Goal: Task Accomplishment & Management: Manage account settings

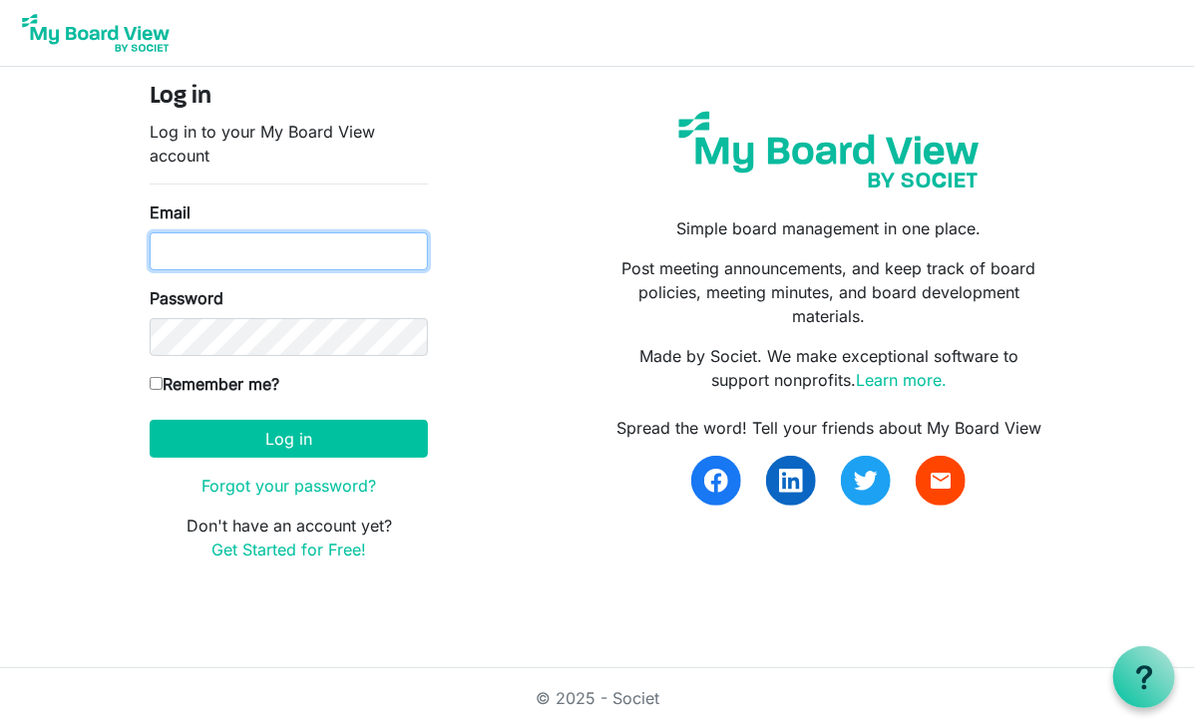
click at [265, 244] on input "Email" at bounding box center [289, 251] width 278 height 38
type input "robtrib@comcast.net"
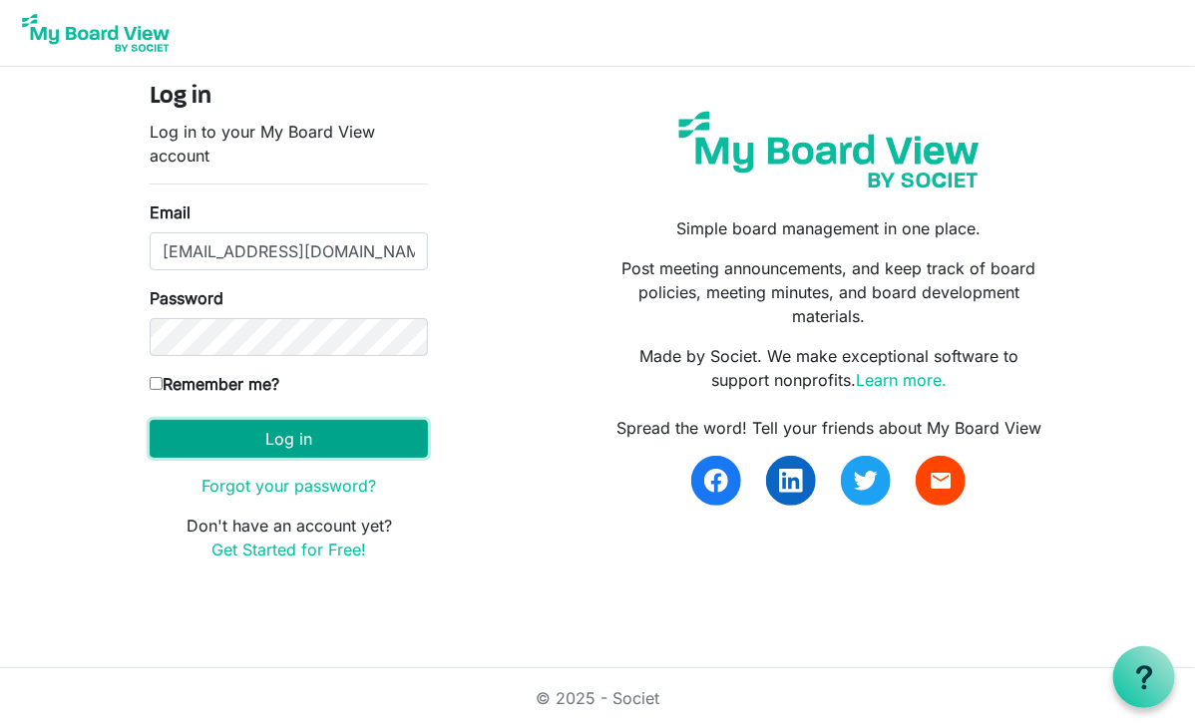
click at [263, 447] on button "Log in" at bounding box center [289, 439] width 278 height 38
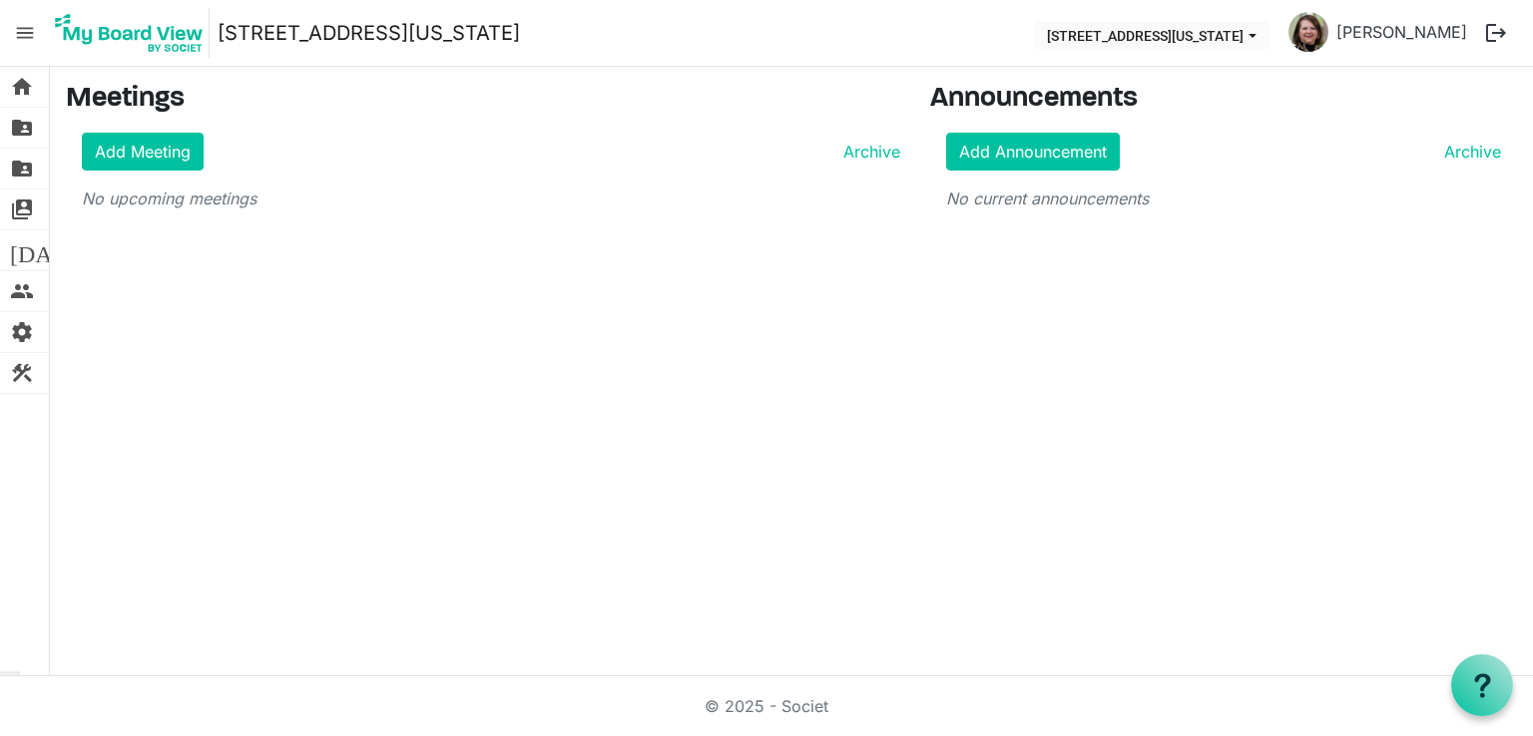
click at [1194, 7] on nav "menu [STREET_ADDRESS][US_STATE] [STREET_ADDRESS][US_STATE] [PERSON_NAME] logout" at bounding box center [766, 33] width 1533 height 67
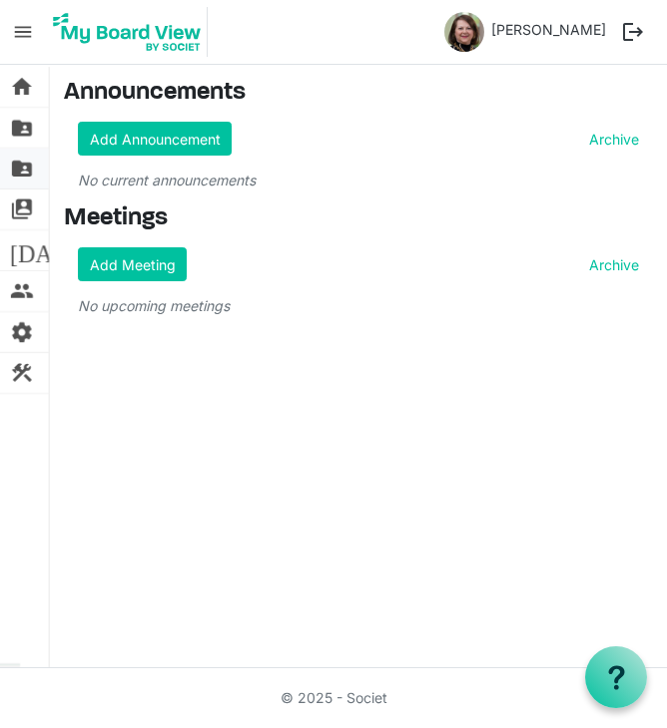
click at [20, 169] on span "folder_shared" at bounding box center [22, 169] width 24 height 40
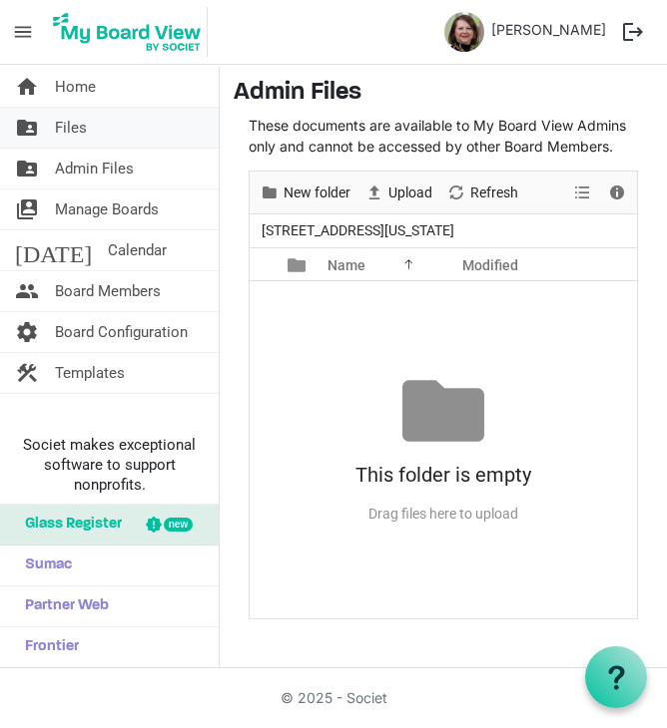
click at [80, 128] on span "Files" at bounding box center [71, 128] width 32 height 40
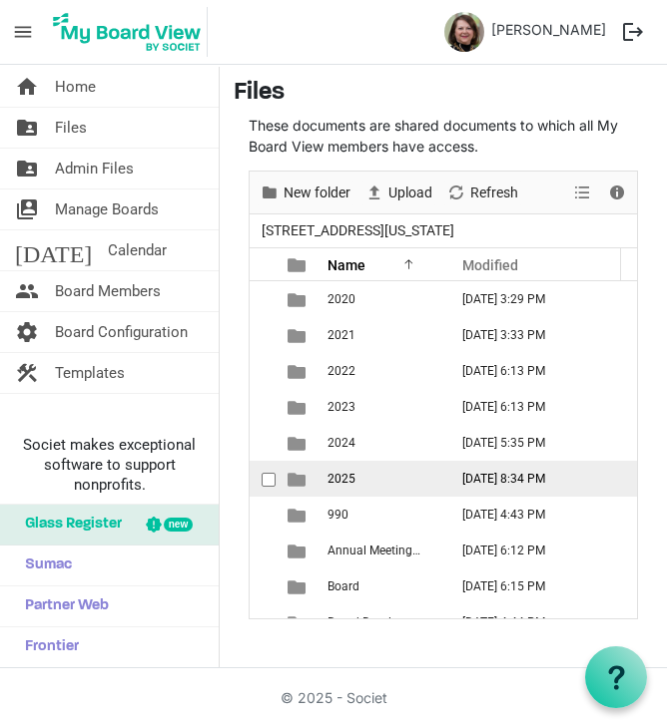
click at [422, 479] on td "2025" at bounding box center [381, 479] width 120 height 36
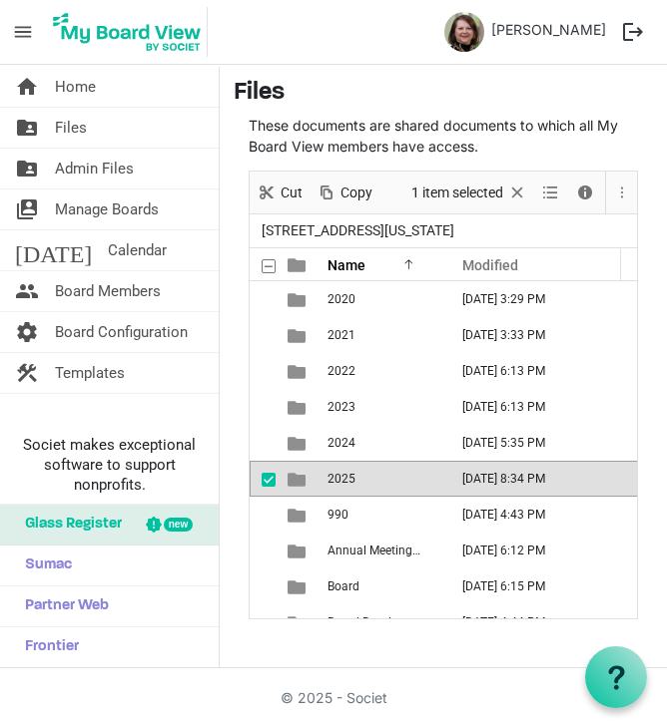
click at [422, 479] on td "2025" at bounding box center [381, 479] width 120 height 36
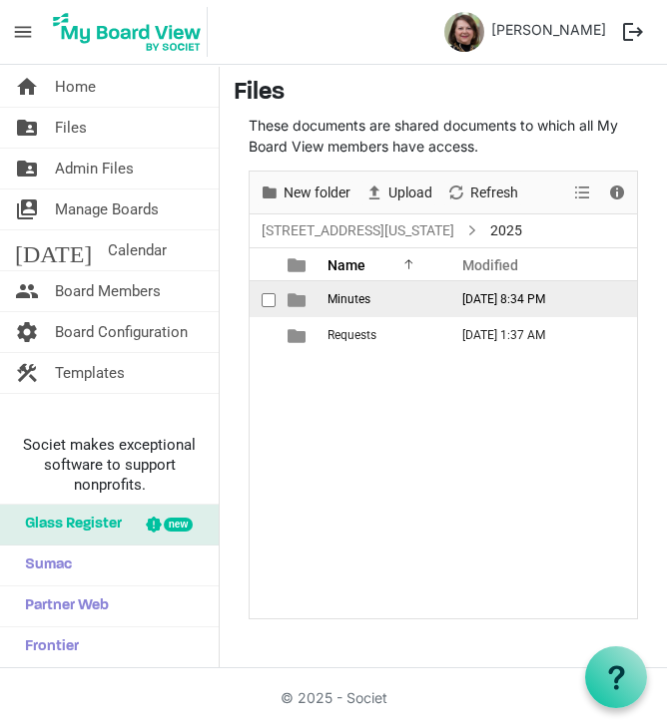
click at [347, 300] on span "Minutes" at bounding box center [348, 299] width 43 height 14
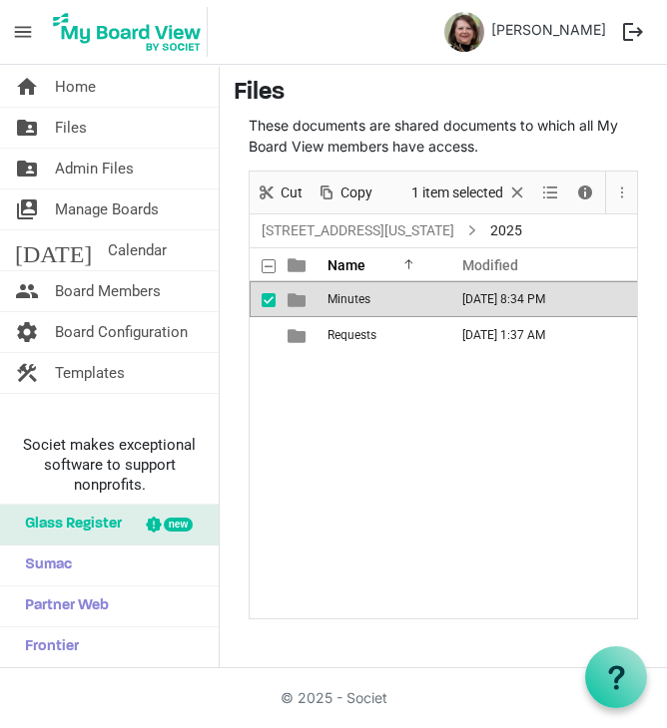
click at [347, 300] on span "Minutes" at bounding box center [348, 299] width 43 height 14
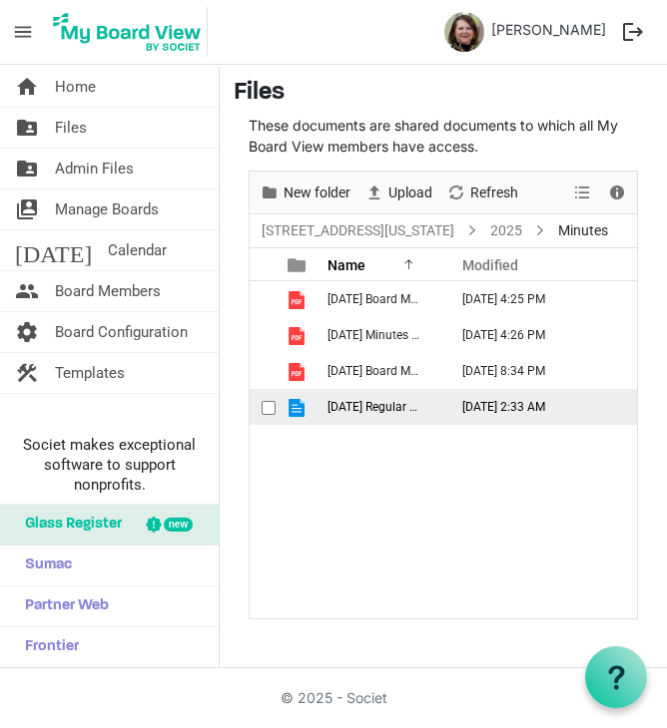
click at [403, 389] on td "[DATE] Regular Board Meeting Minutes - unapproved.docx" at bounding box center [381, 407] width 120 height 36
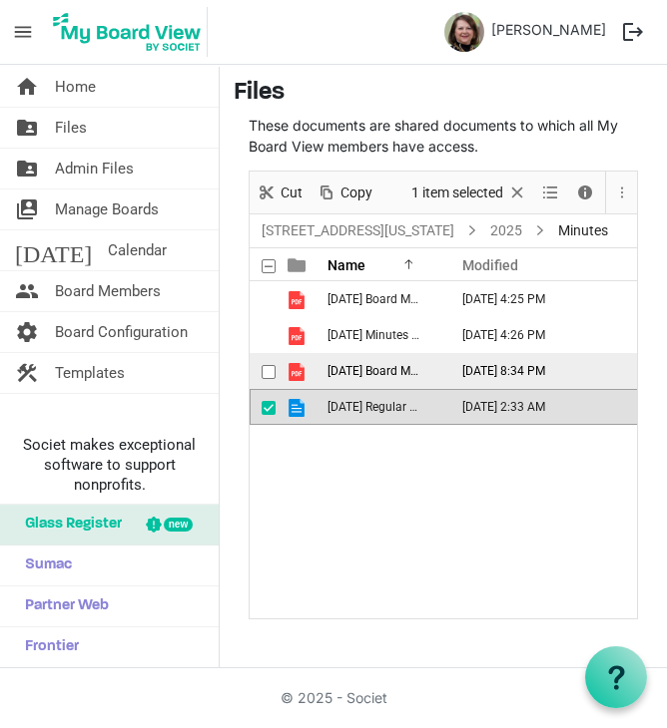
click at [372, 372] on span "[DATE] Board Meeting Minutes.pdf" at bounding box center [418, 371] width 183 height 14
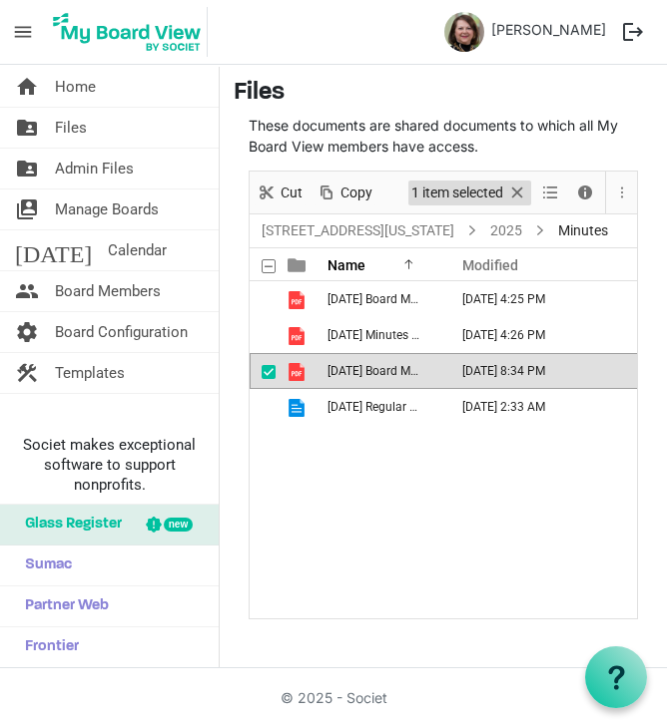
click at [515, 188] on span "Selection" at bounding box center [517, 193] width 24 height 25
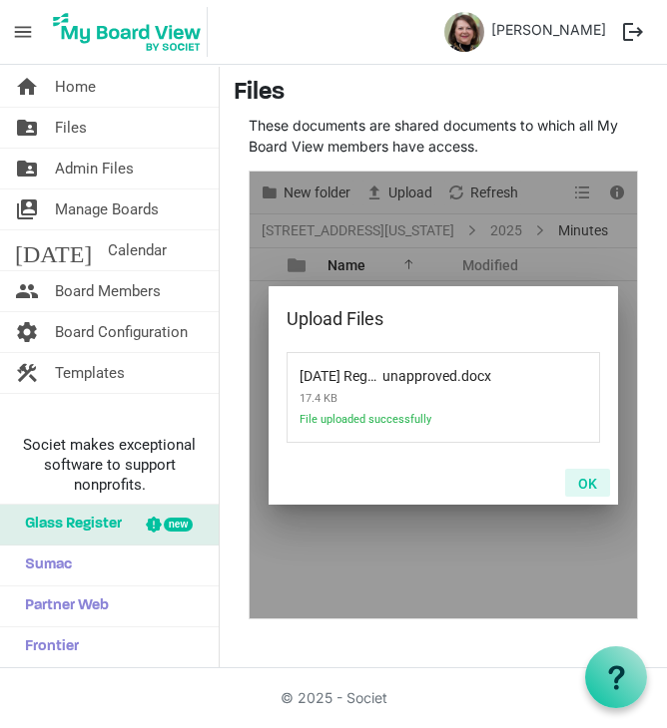
click at [592, 480] on button "OK" at bounding box center [587, 483] width 45 height 28
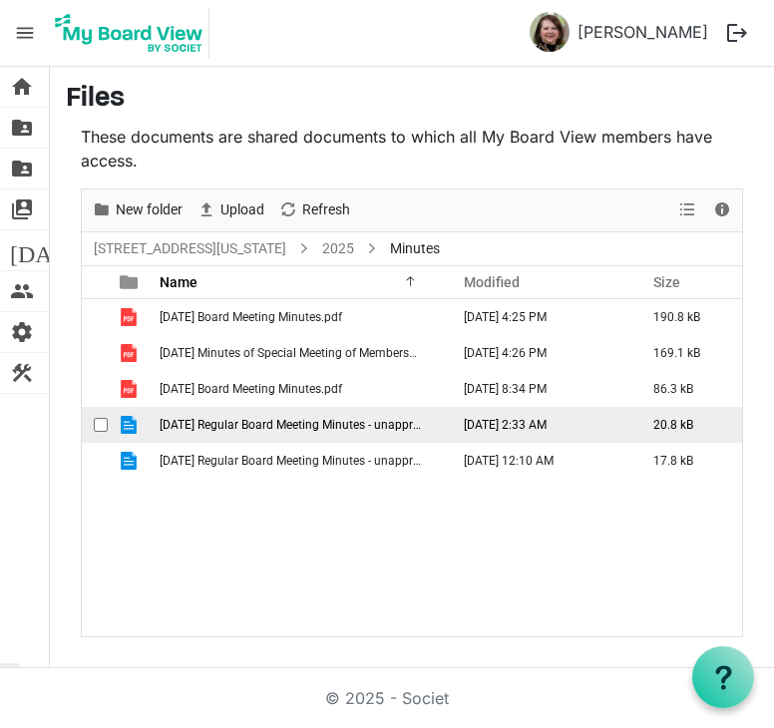
click at [178, 421] on span "[DATE] Regular Board Meeting Minutes - unapproved.docx" at bounding box center [314, 425] width 308 height 14
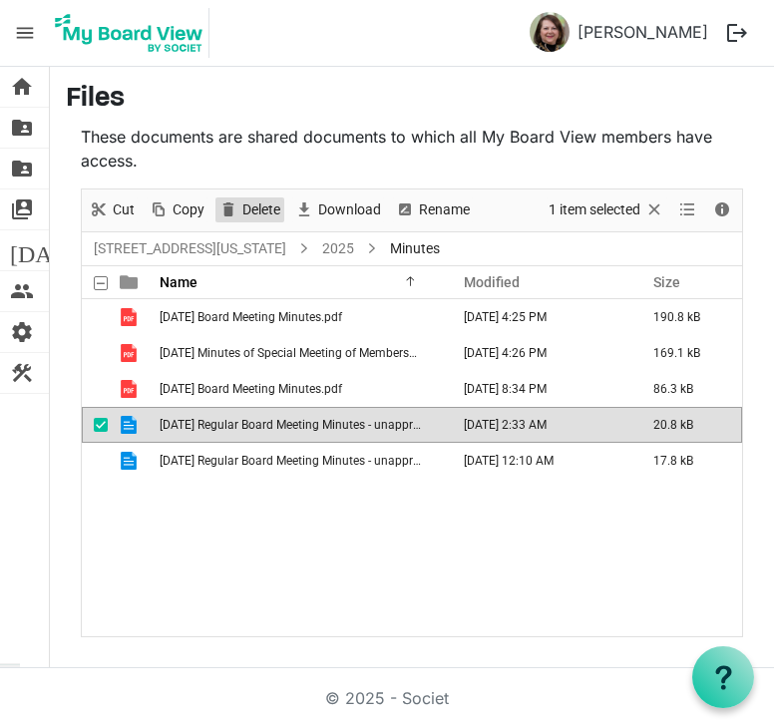
click at [243, 208] on span "Delete" at bounding box center [261, 210] width 42 height 25
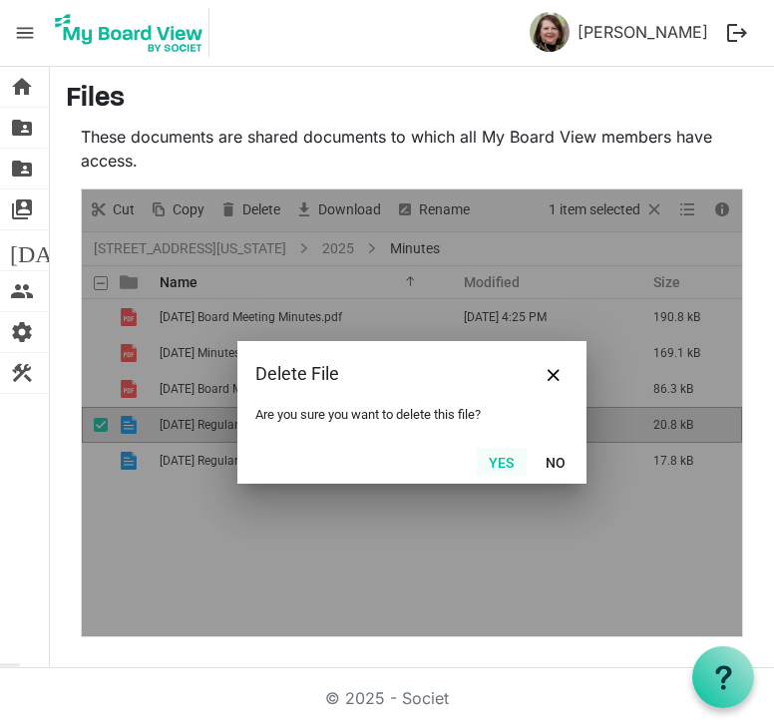
click at [496, 468] on button "Yes" at bounding box center [501, 462] width 51 height 28
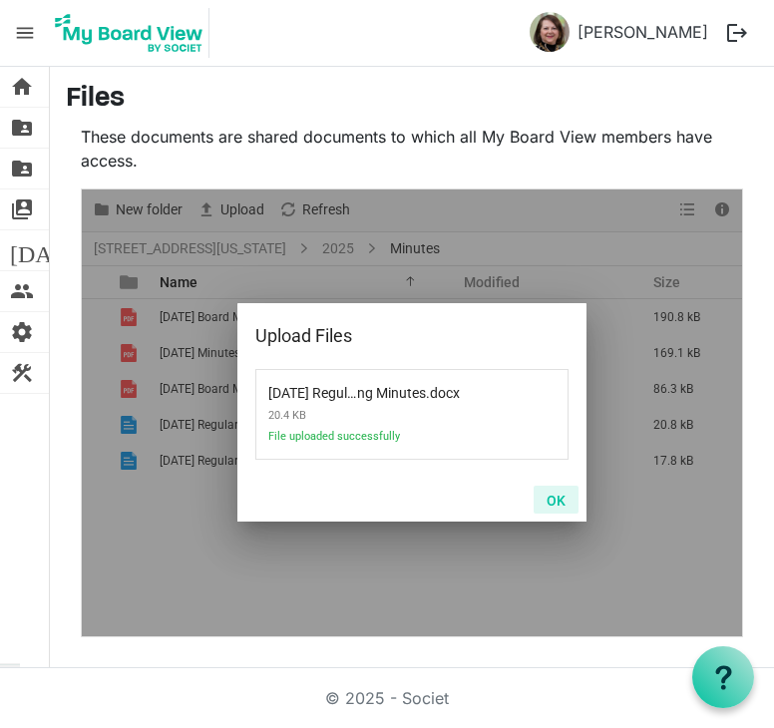
click at [555, 499] on button "OK" at bounding box center [556, 500] width 45 height 28
